Goal: Task Accomplishment & Management: Use online tool/utility

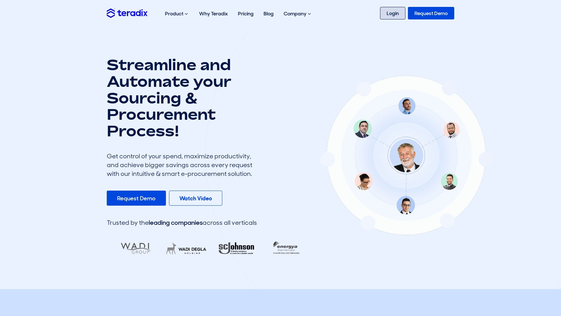
click at [383, 15] on link "Login" at bounding box center [392, 13] width 25 height 13
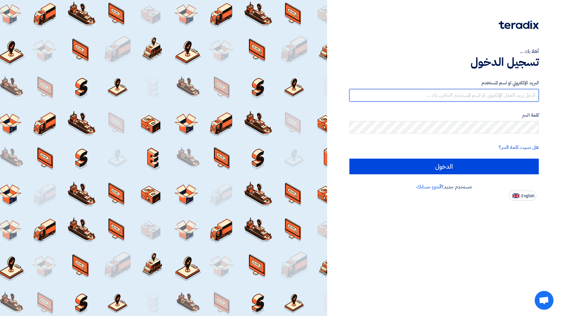
click at [515, 96] on input "text" at bounding box center [445, 95] width 190 height 13
type input "[PERSON_NAME][EMAIL_ADDRESS][DOMAIN_NAME]"
click at [399, 144] on div "هل نسيت كلمة السر؟" at bounding box center [445, 148] width 190 height 8
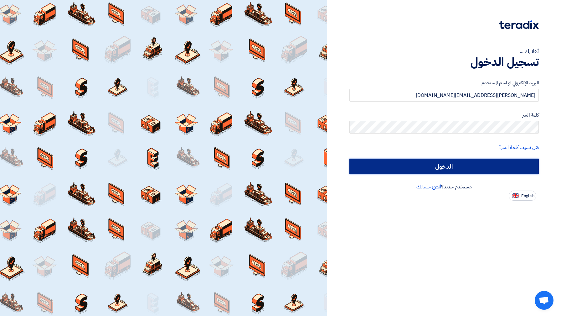
click at [401, 166] on input "الدخول" at bounding box center [445, 167] width 190 height 16
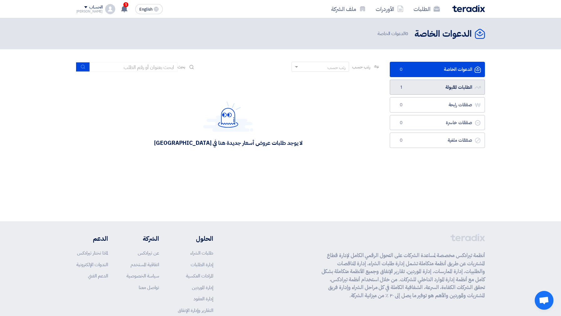
click at [432, 85] on link "الطلبات المقبولة الطلبات المقبولة 1" at bounding box center [437, 87] width 95 height 15
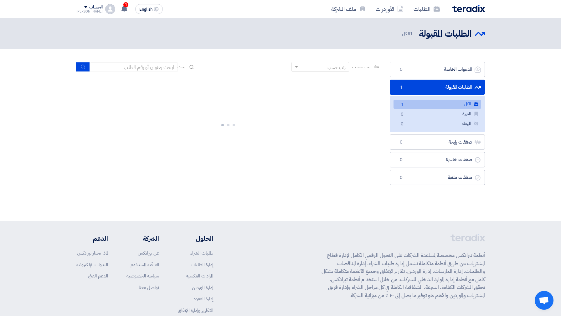
click at [443, 102] on link "الكل الكل 1" at bounding box center [438, 104] width 88 height 9
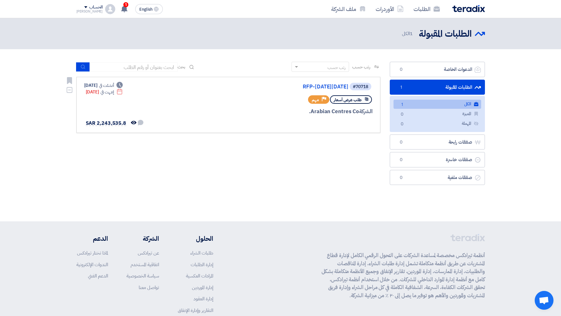
click at [248, 101] on div "طلب عرض أسعار Priority مهم" at bounding box center [297, 99] width 151 height 11
click at [335, 87] on link "RFP-[DATE][DATE]" at bounding box center [285, 87] width 125 height 6
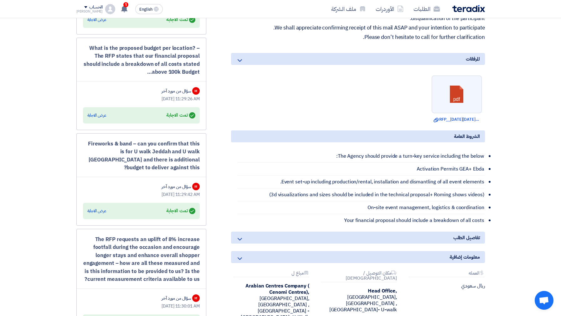
scroll to position [331, 0]
